Goal: Information Seeking & Learning: Learn about a topic

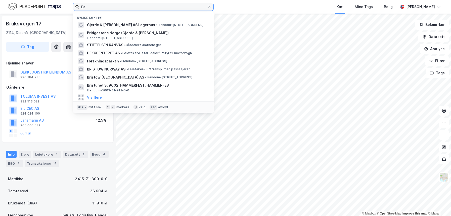
click at [89, 7] on input "Br" at bounding box center [143, 7] width 128 height 8
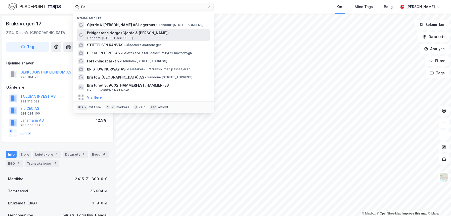
click at [98, 33] on span "Bridgestone Norge (Gjerde & [PERSON_NAME])" at bounding box center [147, 33] width 121 height 6
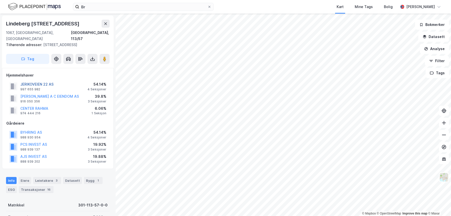
click at [0, 0] on button "JERIKOVEIEN 22 AS" at bounding box center [0, 0] width 0 height 0
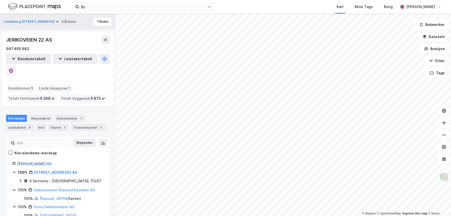
click at [24, 161] on link "[PERSON_NAME] AS" at bounding box center [34, 163] width 34 height 4
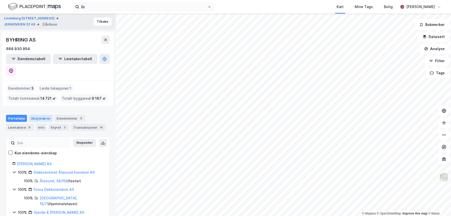
click at [38, 115] on div "Aksjonærer" at bounding box center [41, 118] width 24 height 7
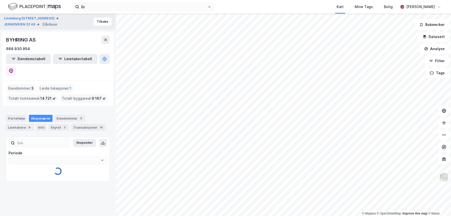
type input "Siste"
click at [14, 115] on div "Portefølje" at bounding box center [16, 118] width 21 height 7
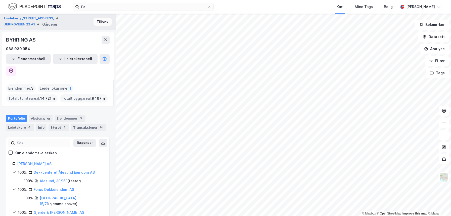
click at [102, 22] on button "Tilbake" at bounding box center [103, 22] width 18 height 8
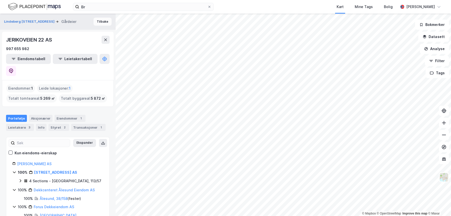
click at [102, 22] on button "Tilbake" at bounding box center [103, 22] width 18 height 8
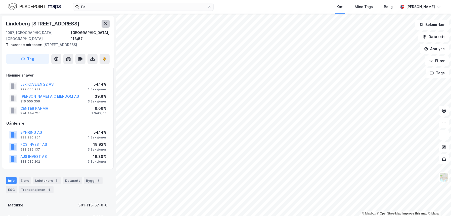
click at [103, 22] on button at bounding box center [106, 24] width 8 height 8
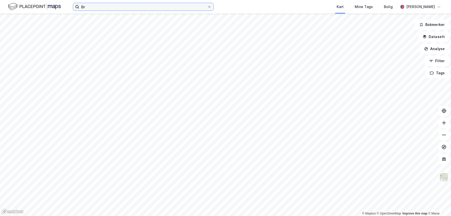
click at [146, 5] on input "Br" at bounding box center [143, 7] width 128 height 8
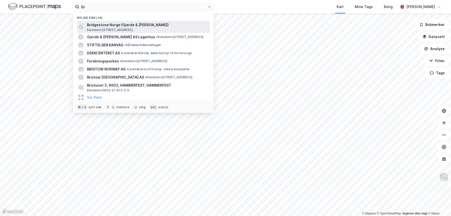
click at [104, 24] on span "Bridgestone Norge (Gjerde & [PERSON_NAME])" at bounding box center [147, 25] width 121 height 6
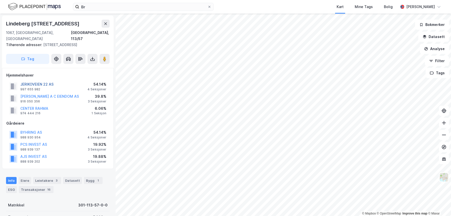
click at [0, 0] on button "JERIKOVEIEN 22 AS" at bounding box center [0, 0] width 0 height 0
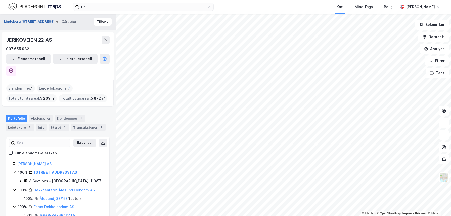
click at [23, 21] on button "Lindeberg [STREET_ADDRESS]" at bounding box center [30, 21] width 52 height 5
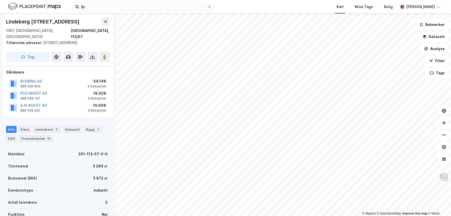
scroll to position [51, 0]
click at [87, 125] on div "Bygg 1" at bounding box center [93, 128] width 19 height 7
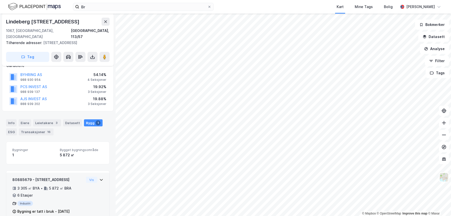
scroll to position [57, 0]
click at [25, 208] on div "Bygning er tatt i bruk - [DATE]" at bounding box center [43, 211] width 52 height 6
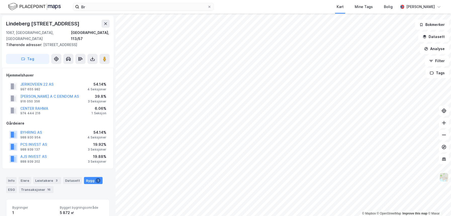
scroll to position [0, 0]
click at [127, 8] on input "Br" at bounding box center [143, 7] width 128 height 8
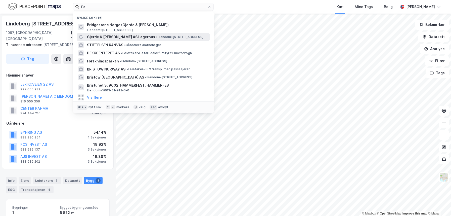
click at [111, 36] on span "Gjerde & [PERSON_NAME] AS Lagerhus" at bounding box center [121, 37] width 68 height 6
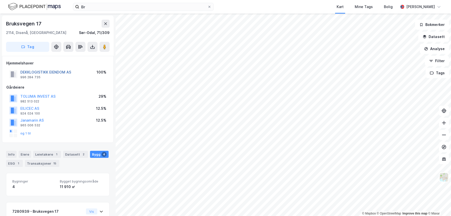
click at [0, 0] on button "DEKKLOGISTIKK EIENDOM AS" at bounding box center [0, 0] width 0 height 0
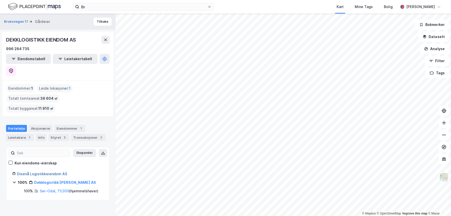
click at [38, 171] on link "Disenå Logistikkeiendom AS" at bounding box center [42, 173] width 50 height 4
click at [39, 125] on div "Aksjonærer" at bounding box center [41, 128] width 24 height 7
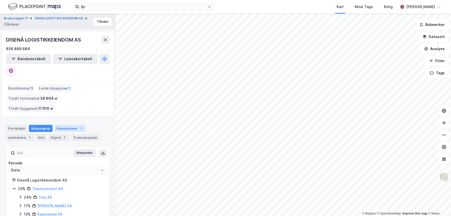
click at [68, 125] on div "Eiendommer 1" at bounding box center [70, 128] width 31 height 7
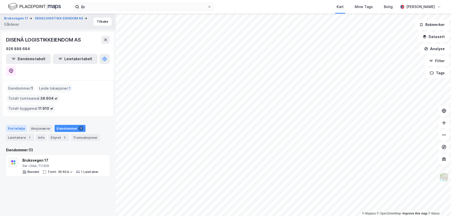
click at [19, 125] on div "Portefølje" at bounding box center [16, 128] width 21 height 7
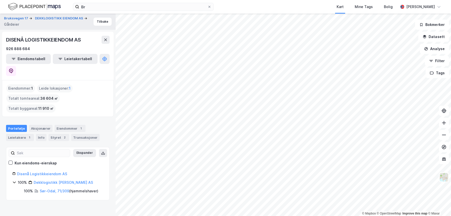
click at [15, 180] on icon at bounding box center [14, 182] width 4 height 4
click at [15, 180] on icon at bounding box center [15, 181] width 2 height 3
click at [43, 180] on link "Dekklogistikk [PERSON_NAME] AS" at bounding box center [63, 182] width 59 height 4
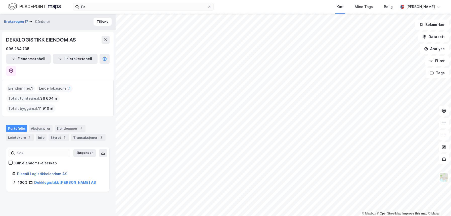
click at [36, 171] on link "Disenå Logistikkeiendom AS" at bounding box center [42, 173] width 50 height 4
click at [44, 180] on link "Dekklogistikk [PERSON_NAME] AS" at bounding box center [63, 182] width 59 height 4
click at [37, 171] on link "Disenå Logistikkeiendom AS" at bounding box center [42, 173] width 50 height 4
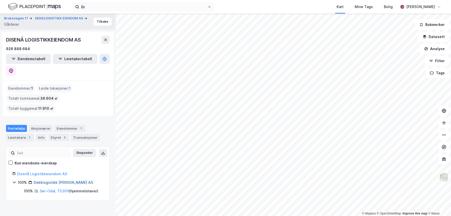
click at [53, 180] on link "Dekklogistikk [PERSON_NAME] AS" at bounding box center [63, 182] width 59 height 4
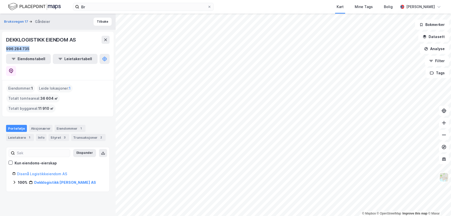
drag, startPoint x: 33, startPoint y: 48, endPoint x: 3, endPoint y: 47, distance: 30.2
click at [3, 47] on div "DEKKLOGISTIKK EIENDOM AS 996 284 735 Eiendomstabell Leietakertabell" at bounding box center [58, 56] width 112 height 48
copy div "996 284 735"
click at [22, 134] on div "Leietakere 1" at bounding box center [20, 137] width 28 height 7
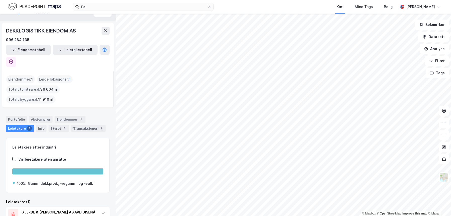
scroll to position [9, 0]
click at [70, 116] on div "Eiendommer 1" at bounding box center [70, 119] width 31 height 7
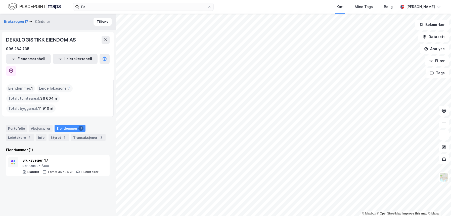
click at [23, 84] on div "Eiendommer : 1" at bounding box center [20, 88] width 29 height 8
click at [39, 134] on div "Info" at bounding box center [41, 137] width 11 height 7
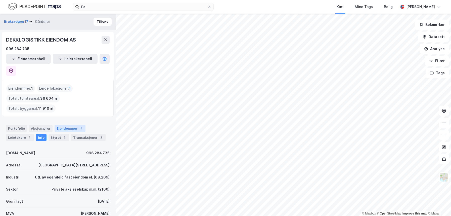
click at [65, 125] on div "Eiendommer 1" at bounding box center [70, 128] width 31 height 7
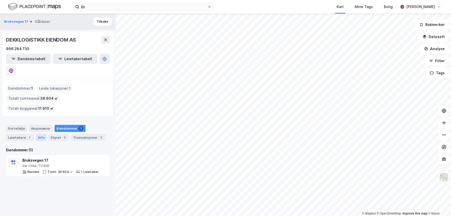
click at [39, 134] on div "Info" at bounding box center [41, 137] width 11 height 7
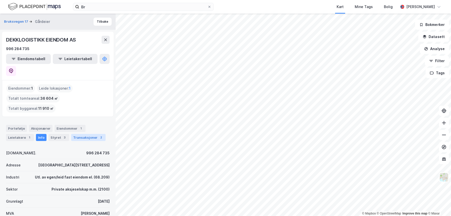
click at [81, 134] on div "Transaksjoner 2" at bounding box center [88, 137] width 34 height 7
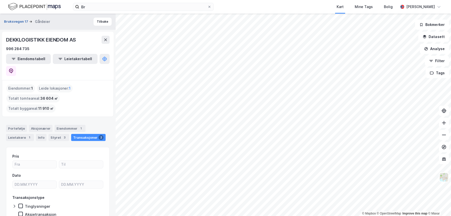
click at [23, 21] on button "Bruksvegen 17" at bounding box center [16, 21] width 25 height 5
